Goal: Task Accomplishment & Management: Manage account settings

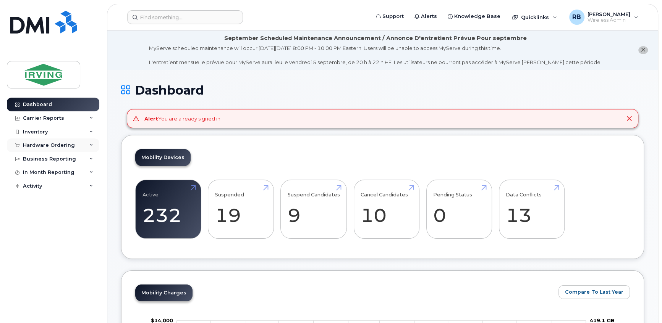
click at [62, 146] on div "Hardware Ordering" at bounding box center [49, 145] width 52 height 6
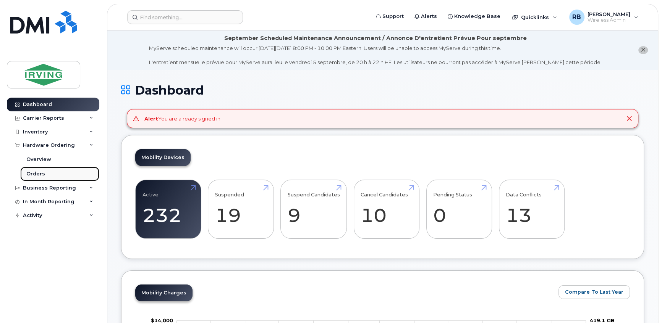
click at [31, 174] on div "Orders" at bounding box center [35, 174] width 19 height 7
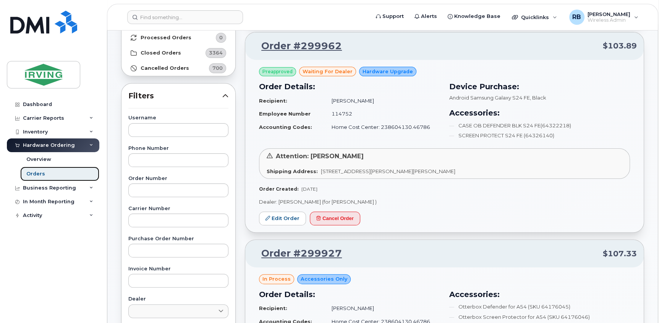
scroll to position [92, 0]
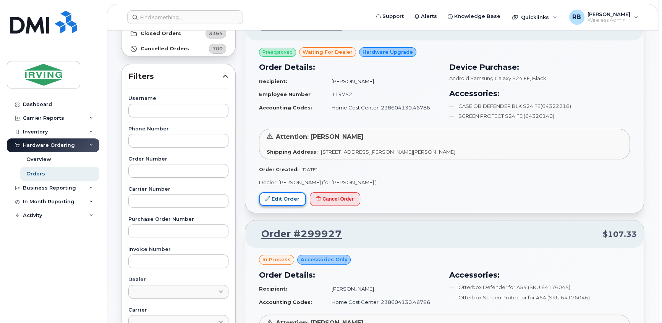
click at [292, 201] on link "Edit Order" at bounding box center [282, 199] width 47 height 14
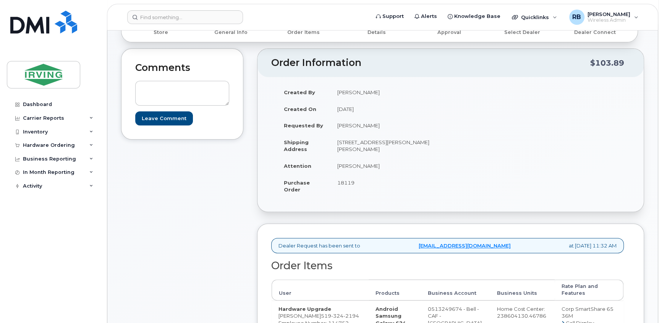
scroll to position [85, 0]
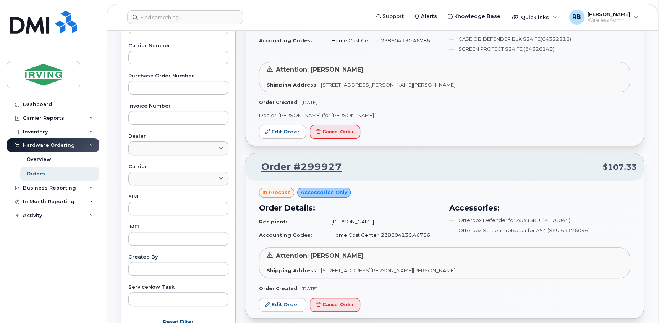
scroll to position [185, 0]
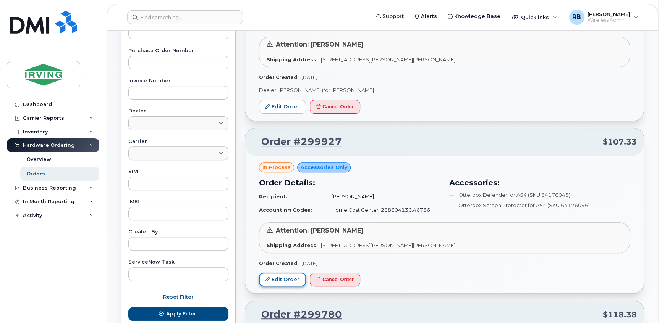
click at [282, 284] on link "Edit Order" at bounding box center [282, 280] width 47 height 14
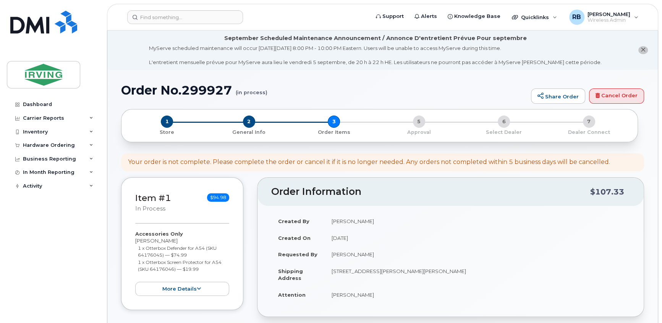
scroll to position [46, 0]
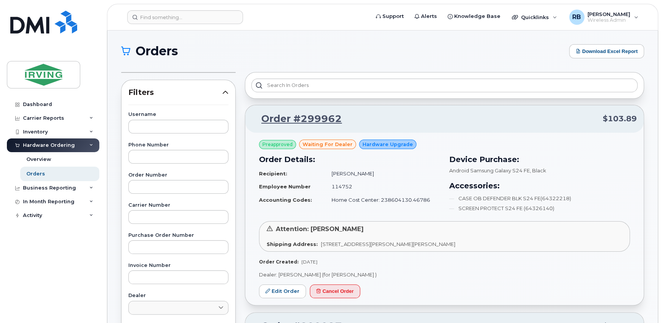
scroll to position [46, 0]
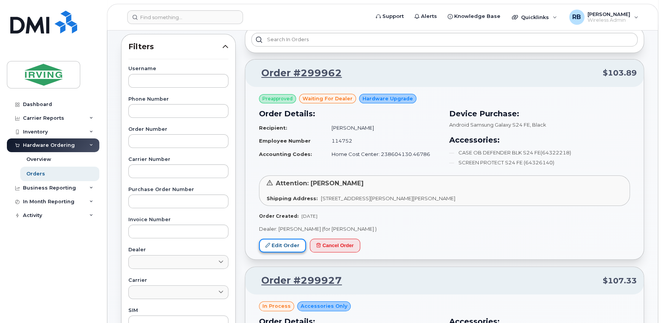
click at [281, 243] on link "Edit Order" at bounding box center [282, 246] width 47 height 14
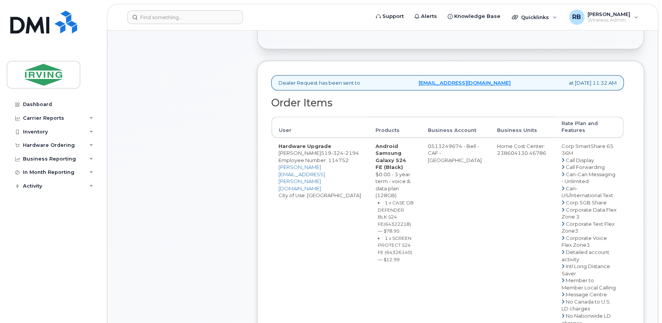
scroll to position [278, 0]
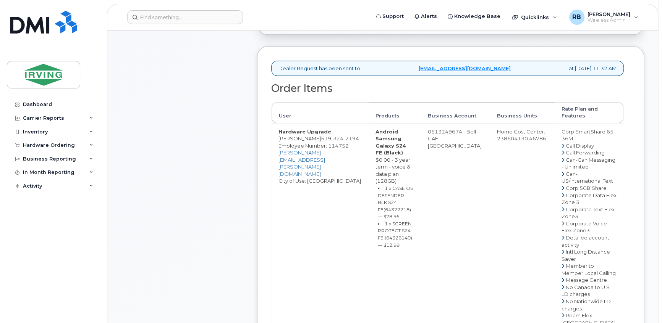
drag, startPoint x: 445, startPoint y: 130, endPoint x: 477, endPoint y: 130, distance: 32.1
copy td "513249674"
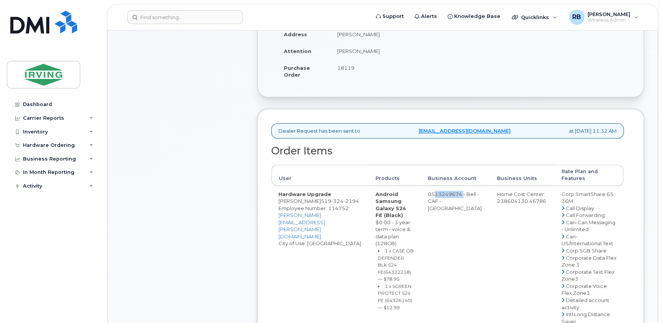
scroll to position [231, 0]
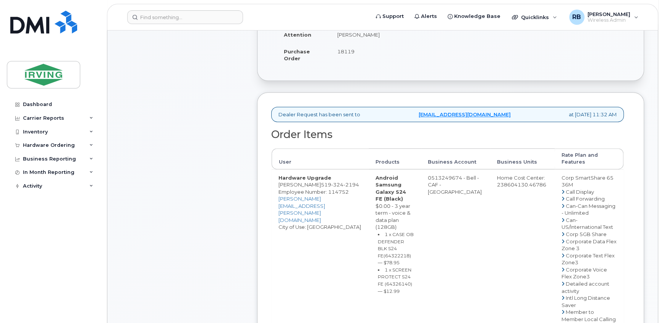
drag, startPoint x: 316, startPoint y: 183, endPoint x: 278, endPoint y: 184, distance: 38.9
copy td "Manuel Amaral"
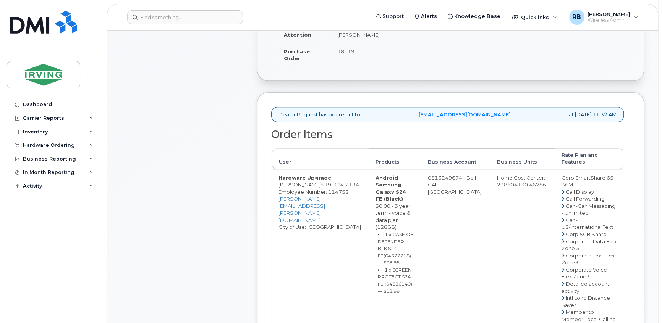
click at [404, 249] on small "1 x CASE OB DEFENDER BLK S24 FE(64322218) — $78.95" at bounding box center [396, 249] width 36 height 34
copy small "64322218"
click at [404, 277] on small "1 x SCREEN PROTECT S24 FE (64326140) — $12.99" at bounding box center [395, 280] width 34 height 27
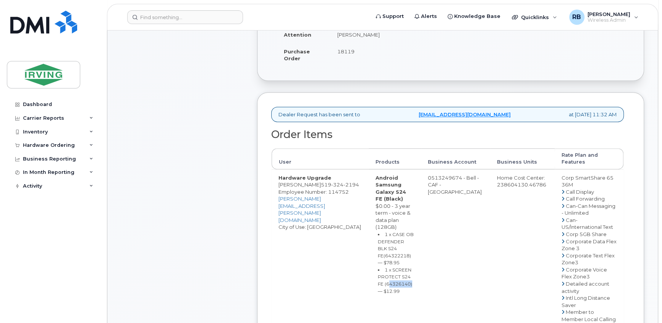
copy small "64326140"
click at [204, 203] on div "Comments Leave Comment" at bounding box center [182, 306] width 122 height 778
drag, startPoint x: 447, startPoint y: 178, endPoint x: 478, endPoint y: 179, distance: 30.5
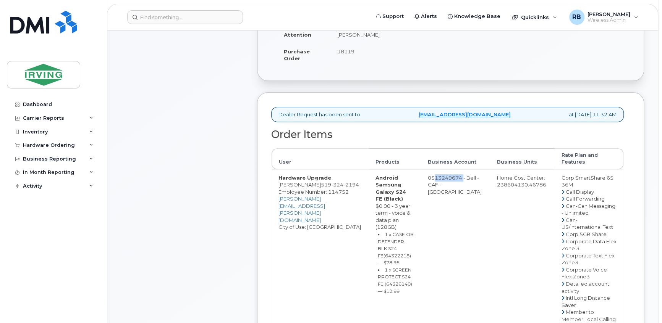
copy td "513249674"
click at [333, 185] on span "324" at bounding box center [337, 185] width 12 height 6
copy span "519 324 2194"
click at [209, 132] on div "Comments Leave Comment" at bounding box center [182, 306] width 122 height 778
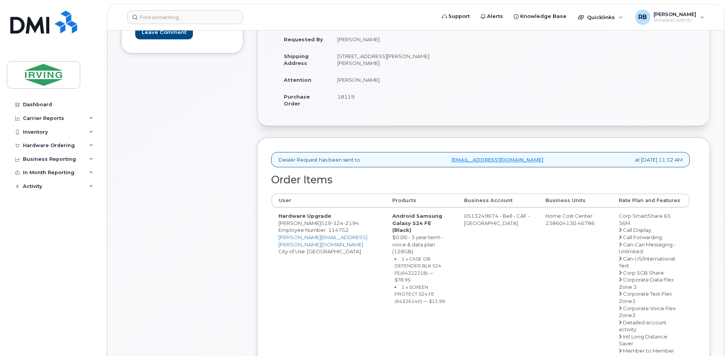
scroll to position [203, 0]
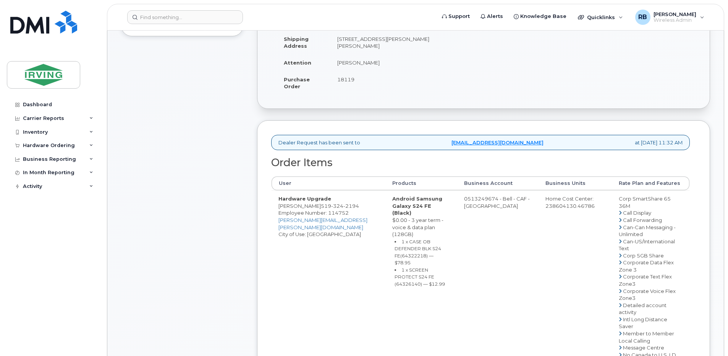
click at [337, 209] on span "324" at bounding box center [337, 206] width 12 height 6
copy span "519 324 2194"
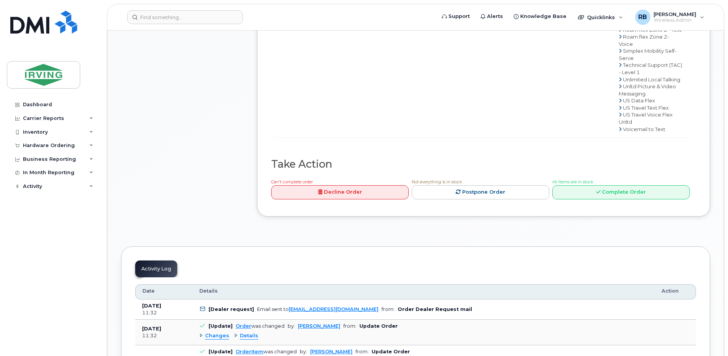
scroll to position [662, 0]
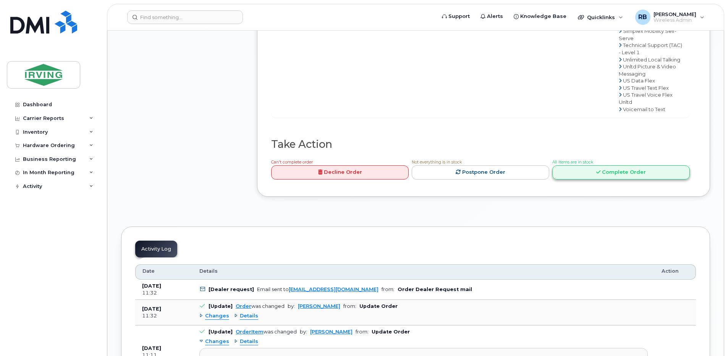
click at [621, 179] on link "Complete Order" at bounding box center [620, 172] width 137 height 14
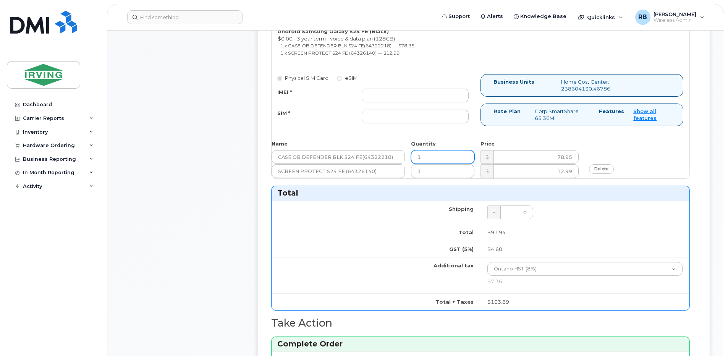
scroll to position [407, 0]
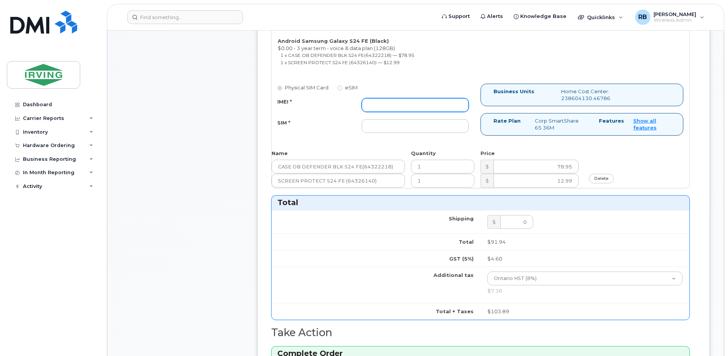
click at [400, 107] on input "IMEI *" at bounding box center [415, 105] width 107 height 14
type input "352693796110696"
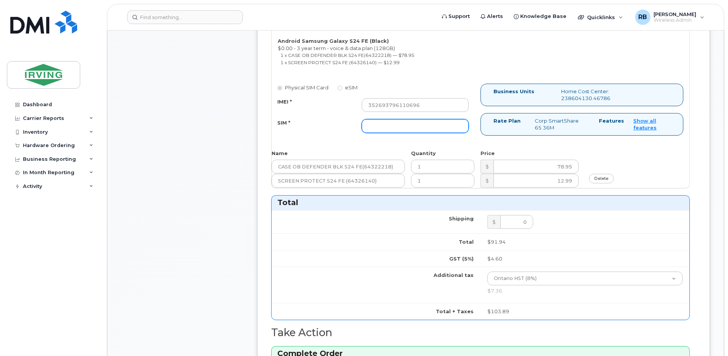
click at [383, 126] on input "SIM *" at bounding box center [415, 126] width 107 height 14
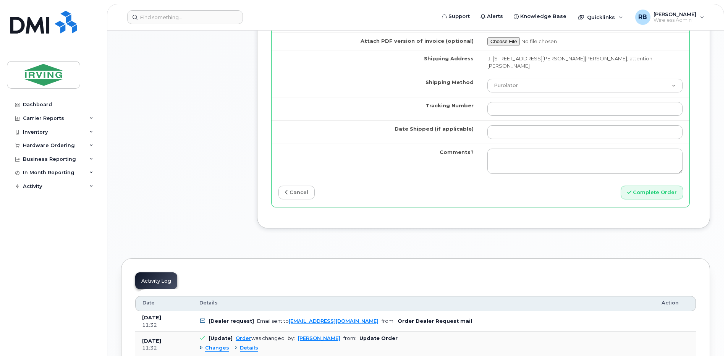
scroll to position [763, 0]
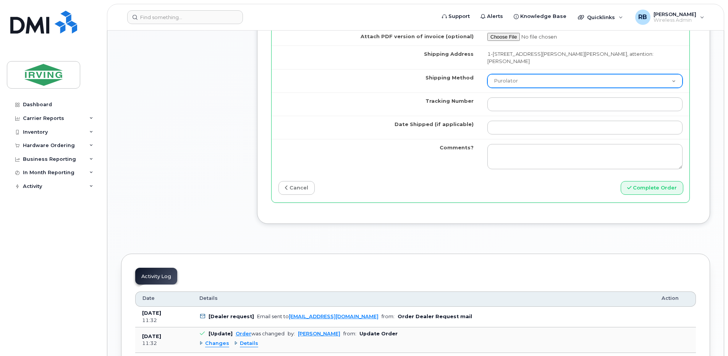
type input "89302610207712406484"
click at [499, 76] on select "Purolator UPS FedEx Canada Post Courier Other Drop Off Pick Up" at bounding box center [584, 81] width 195 height 14
select select "Courier"
click at [487, 74] on select "Purolator UPS FedEx Canada Post Courier Other Drop Off Pick Up" at bounding box center [584, 81] width 195 height 14
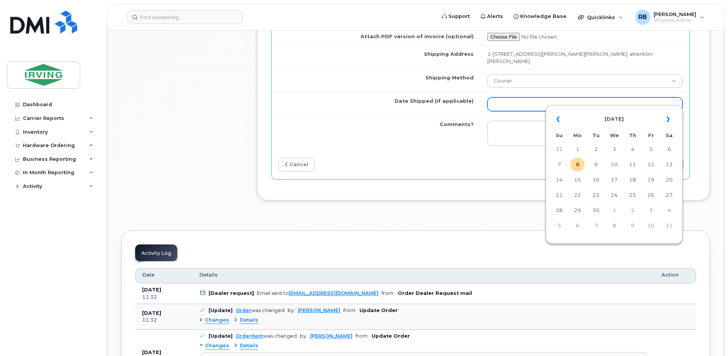
click at [520, 97] on input "Date Shipped (if applicable)" at bounding box center [584, 104] width 195 height 14
click at [633, 166] on td "11" at bounding box center [632, 165] width 14 height 14
type input "2025-09-11"
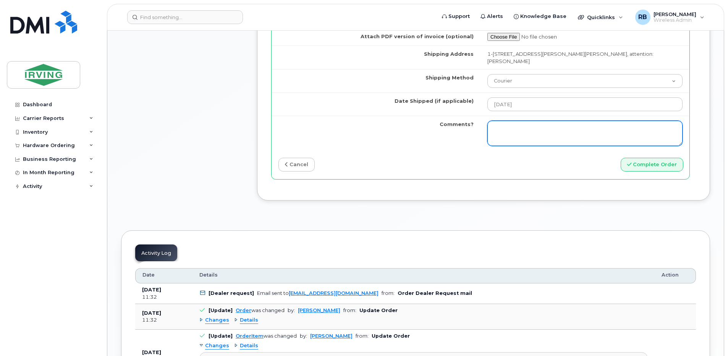
click at [597, 127] on textarea "Comments?" at bounding box center [584, 133] width 195 height 25
type textarea "Please be advised the order has been completed. SO#26203533 Allow 1-3 business …"
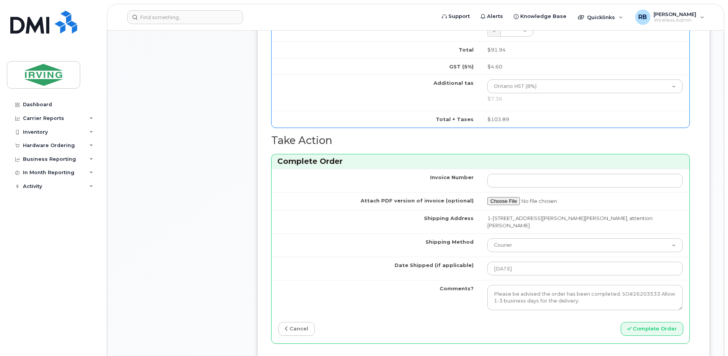
scroll to position [611, 0]
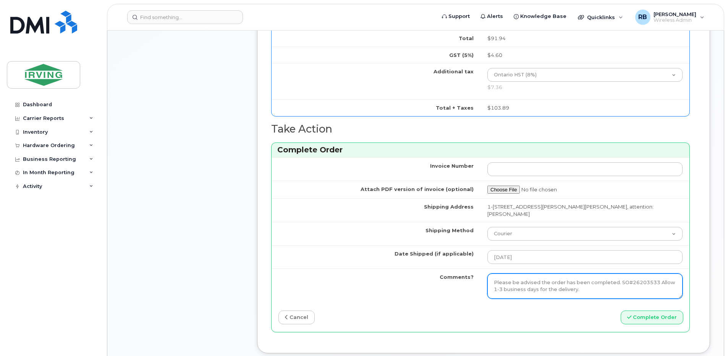
drag, startPoint x: 585, startPoint y: 282, endPoint x: 491, endPoint y: 273, distance: 94.1
click at [491, 273] on textarea "Please be advised the order has been completed. SO#26203533 Allow 1-3 business …" at bounding box center [584, 285] width 195 height 25
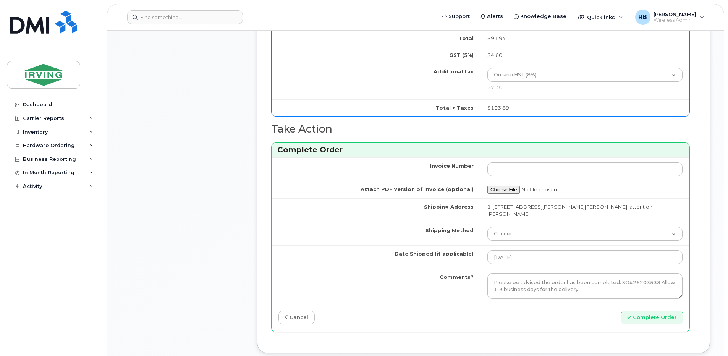
click at [439, 284] on td "Comments?" at bounding box center [375, 285] width 209 height 35
click at [641, 310] on button "Complete Order" at bounding box center [651, 317] width 63 height 14
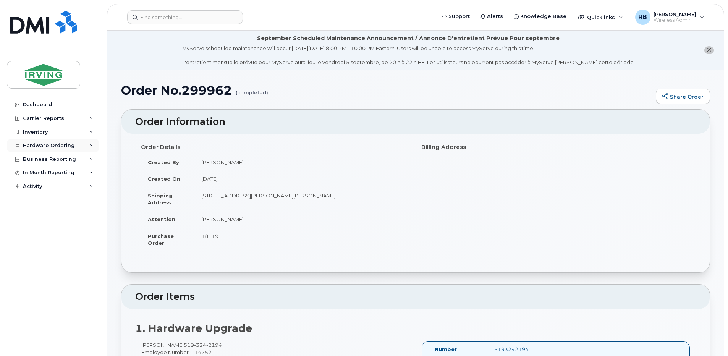
click at [50, 145] on div "Hardware Ordering" at bounding box center [49, 145] width 52 height 6
click at [41, 174] on div "Orders" at bounding box center [35, 174] width 19 height 7
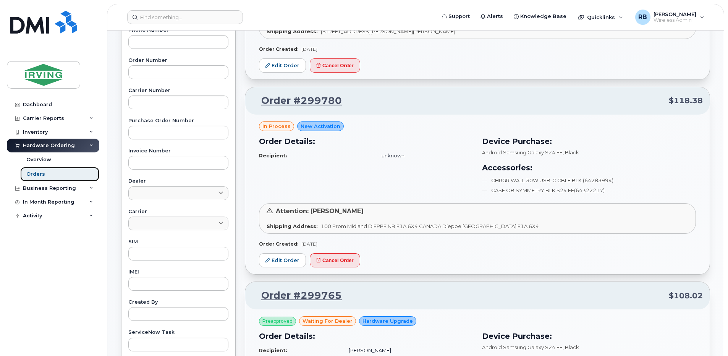
scroll to position [255, 0]
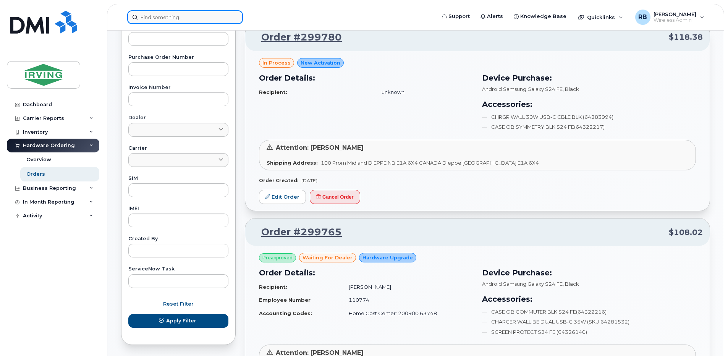
click at [184, 17] on input at bounding box center [185, 17] width 116 height 14
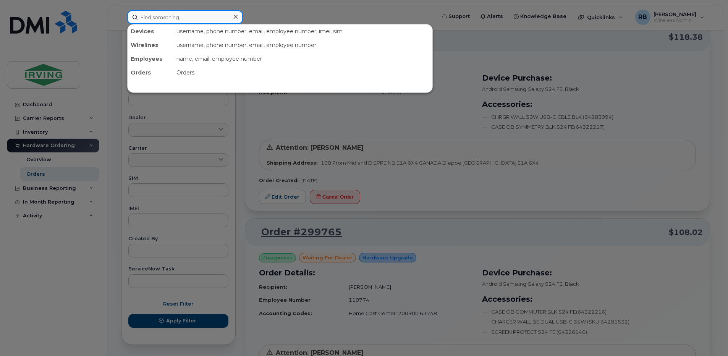
paste input "Jocelyn LeBlanc"
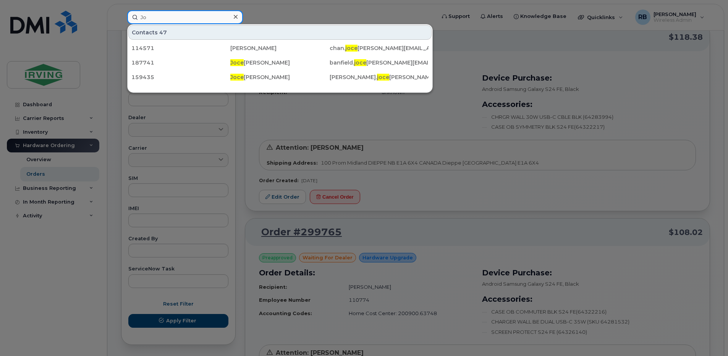
type input "J"
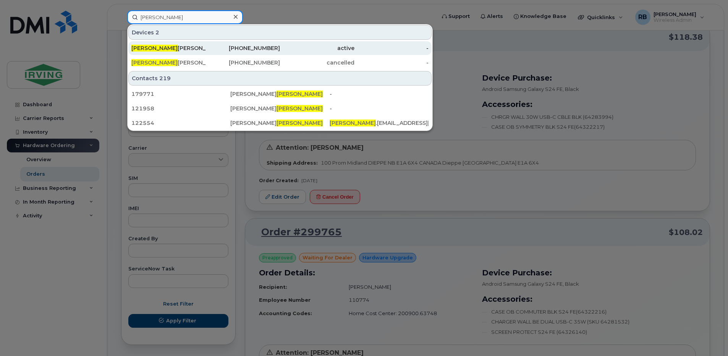
type input "wilson"
click at [165, 48] on div "Wilson Rodriguez Pedraza" at bounding box center [168, 48] width 74 height 8
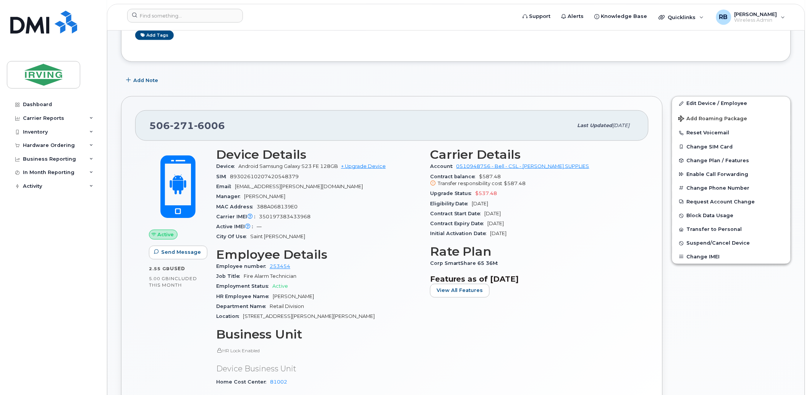
scroll to position [226, 0]
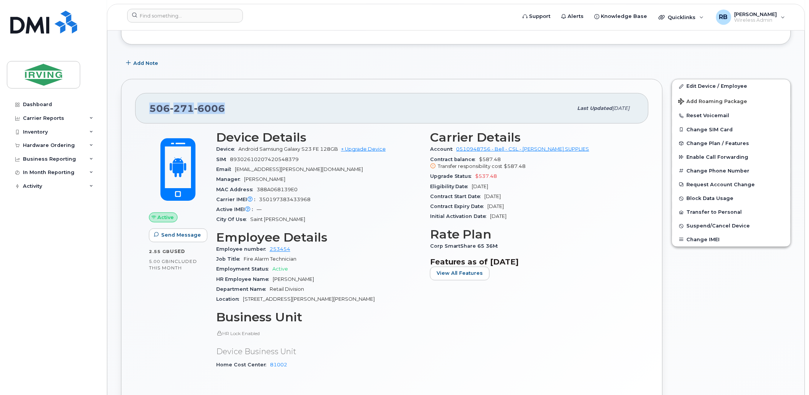
drag, startPoint x: 223, startPoint y: 109, endPoint x: 151, endPoint y: 110, distance: 71.4
click at [151, 110] on span "506 271 6006" at bounding box center [187, 108] width 76 height 11
copy span "506 271 6006"
click at [181, 15] on input at bounding box center [185, 16] width 116 height 14
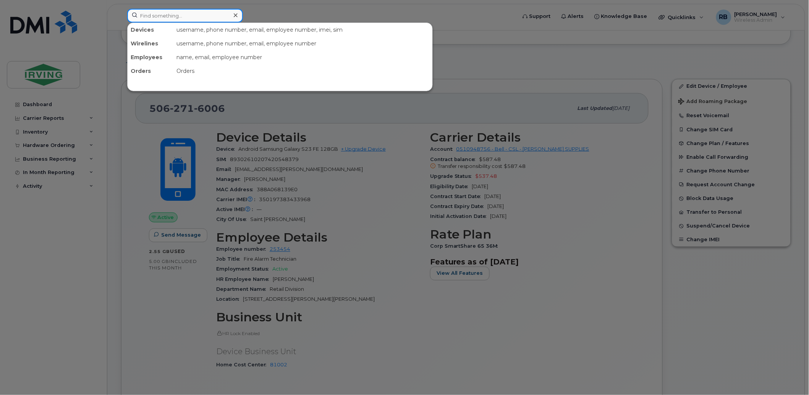
paste input "5062716006"
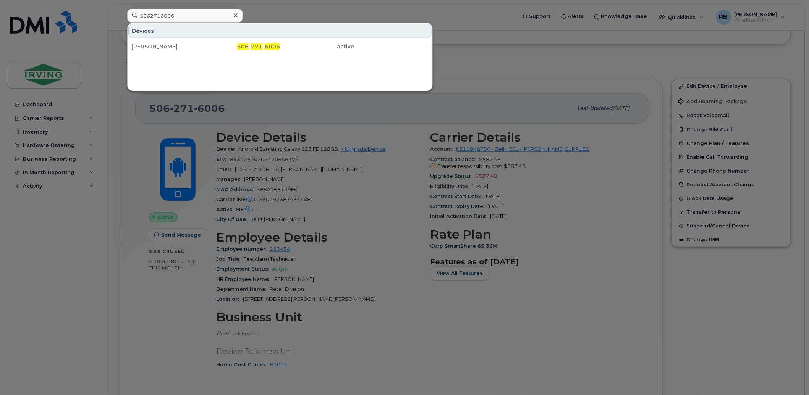
click at [255, 16] on div at bounding box center [404, 197] width 809 height 395
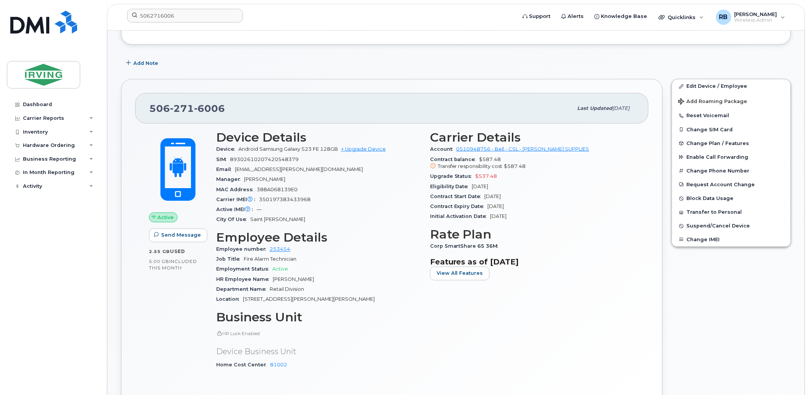
click at [275, 203] on div "Carrier IMEI Carrier IMEI is reported during the last billing cycle or change o…" at bounding box center [318, 200] width 205 height 10
click at [276, 199] on span "350197383433968" at bounding box center [285, 200] width 52 height 6
copy span "350197383433968"
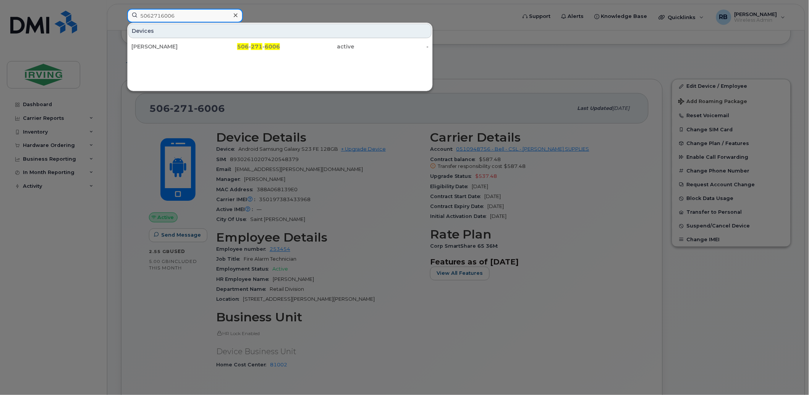
click at [156, 16] on input "5062716006" at bounding box center [185, 16] width 116 height 14
paste input "350197383433968"
type input "350197383433968"
click at [272, 13] on div at bounding box center [404, 197] width 809 height 395
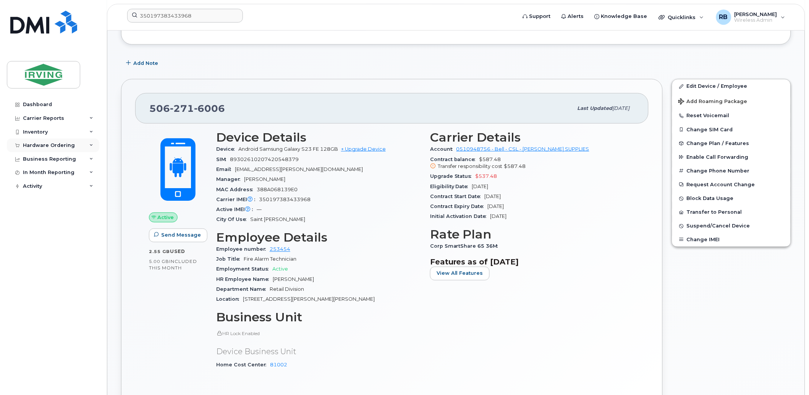
click at [34, 147] on div "Hardware Ordering" at bounding box center [49, 145] width 52 height 6
click at [36, 175] on div "Orders" at bounding box center [35, 174] width 19 height 7
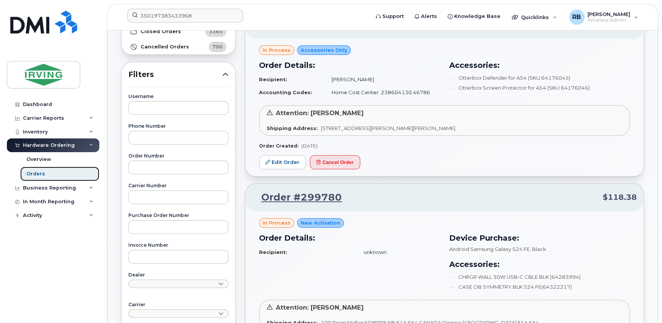
scroll to position [92, 0]
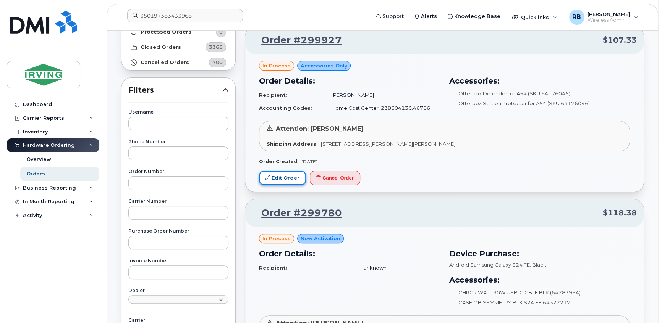
click at [287, 175] on link "Edit Order" at bounding box center [282, 178] width 47 height 14
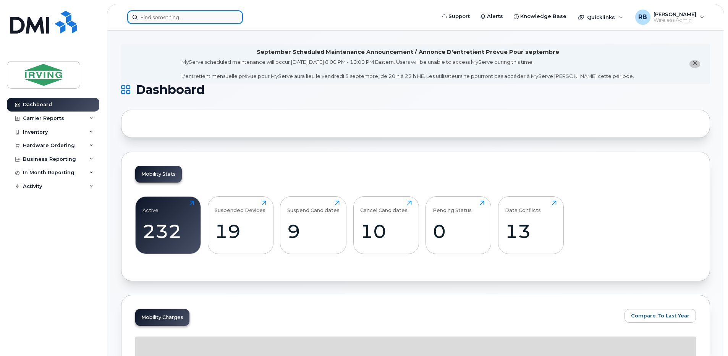
click at [168, 21] on input at bounding box center [185, 17] width 116 height 14
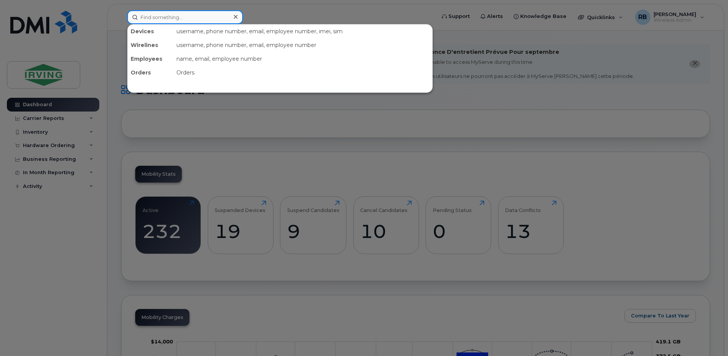
paste input "506-271-1998"
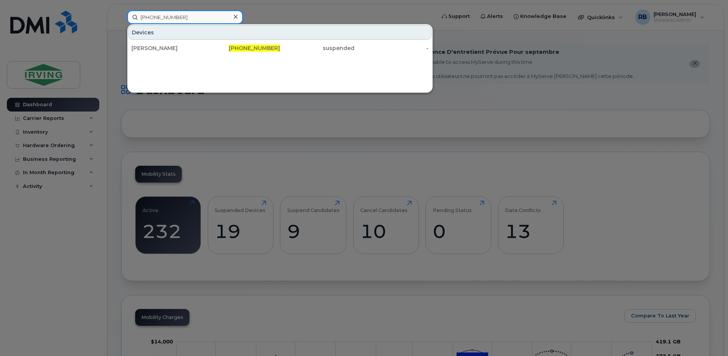
type input "506-271-1998"
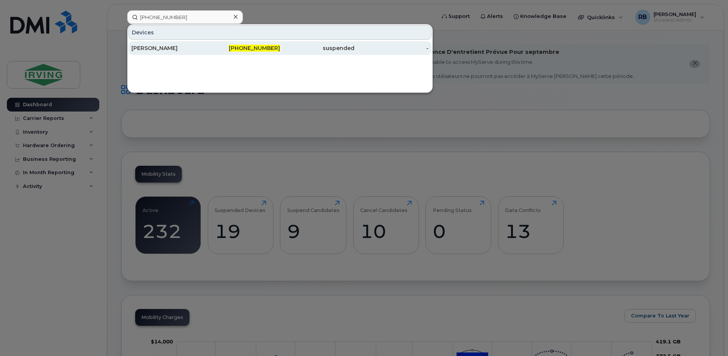
click at [150, 48] on div "Alex Liubonko" at bounding box center [168, 48] width 74 height 8
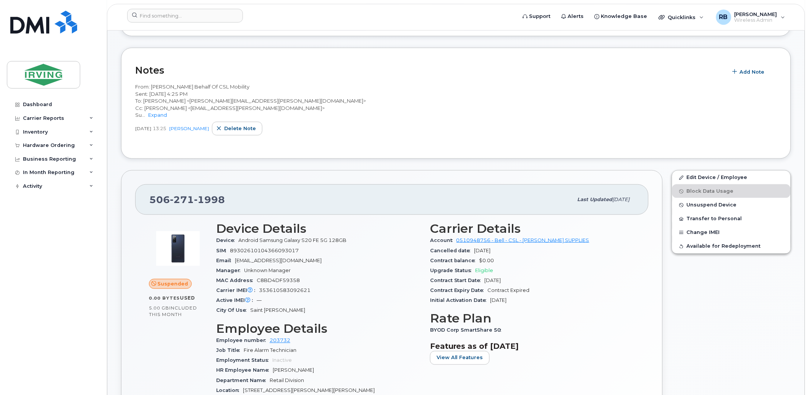
scroll to position [283, 0]
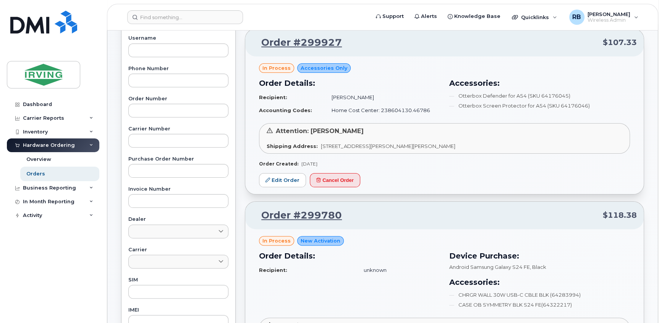
scroll to position [92, 0]
